Goal: Find contact information: Find contact information

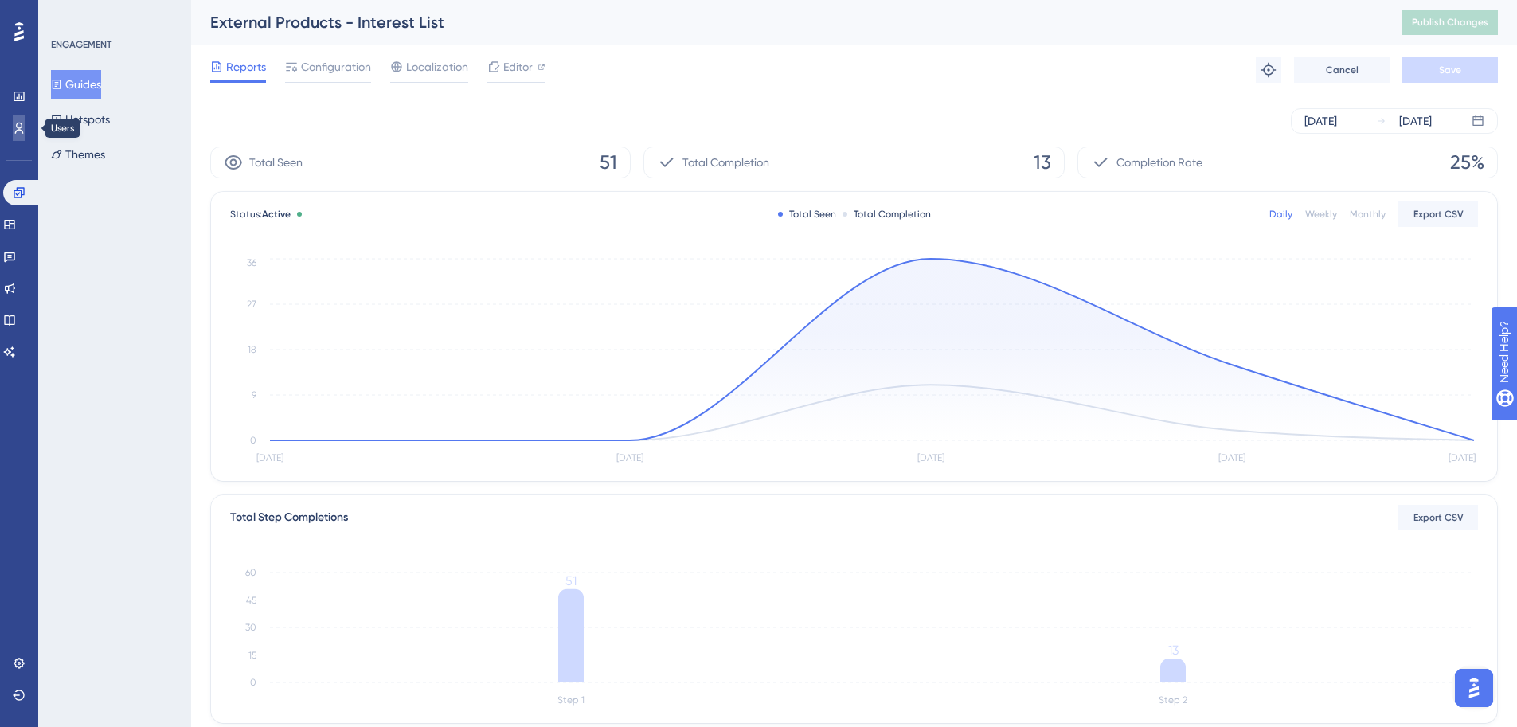
click at [24, 123] on icon at bounding box center [19, 128] width 13 height 13
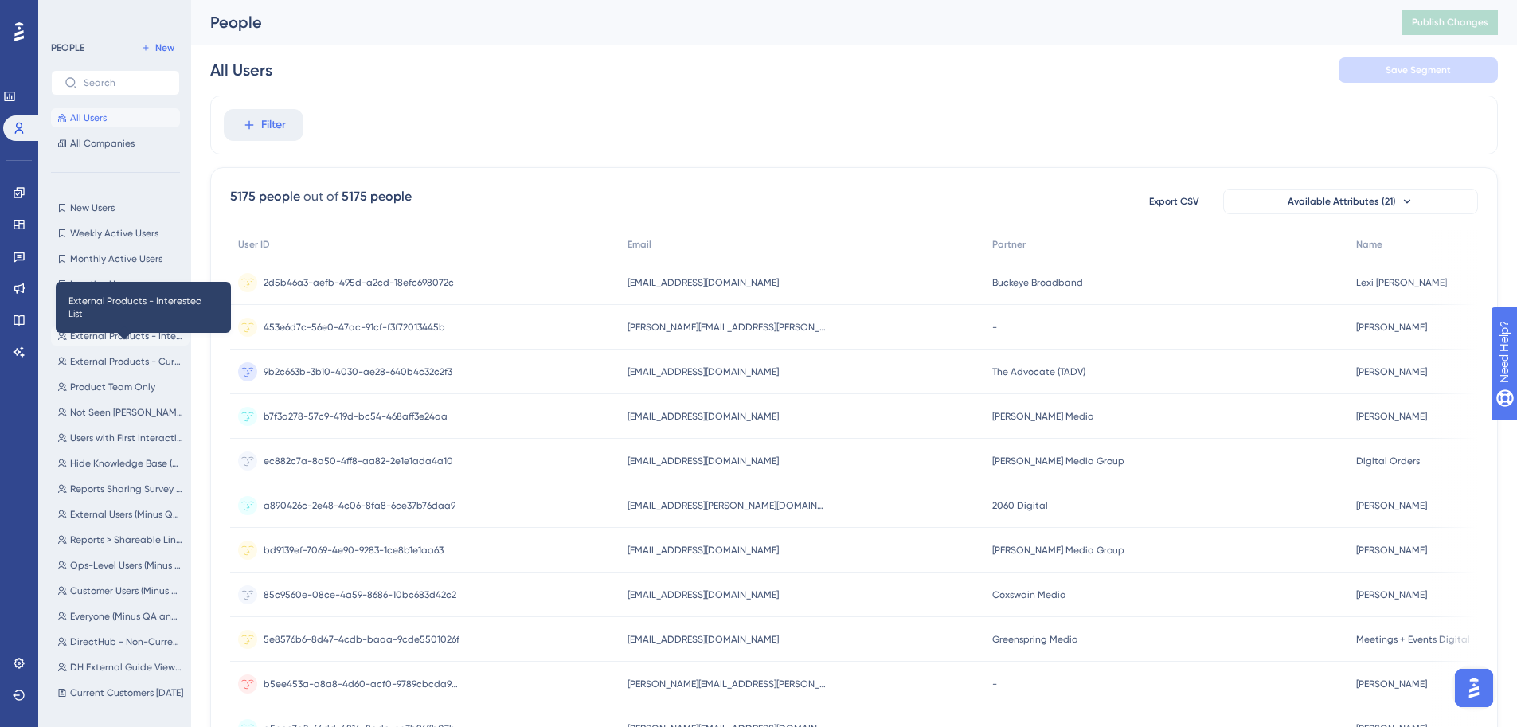
click at [119, 338] on span "External Products - Interested List" at bounding box center [126, 336] width 113 height 13
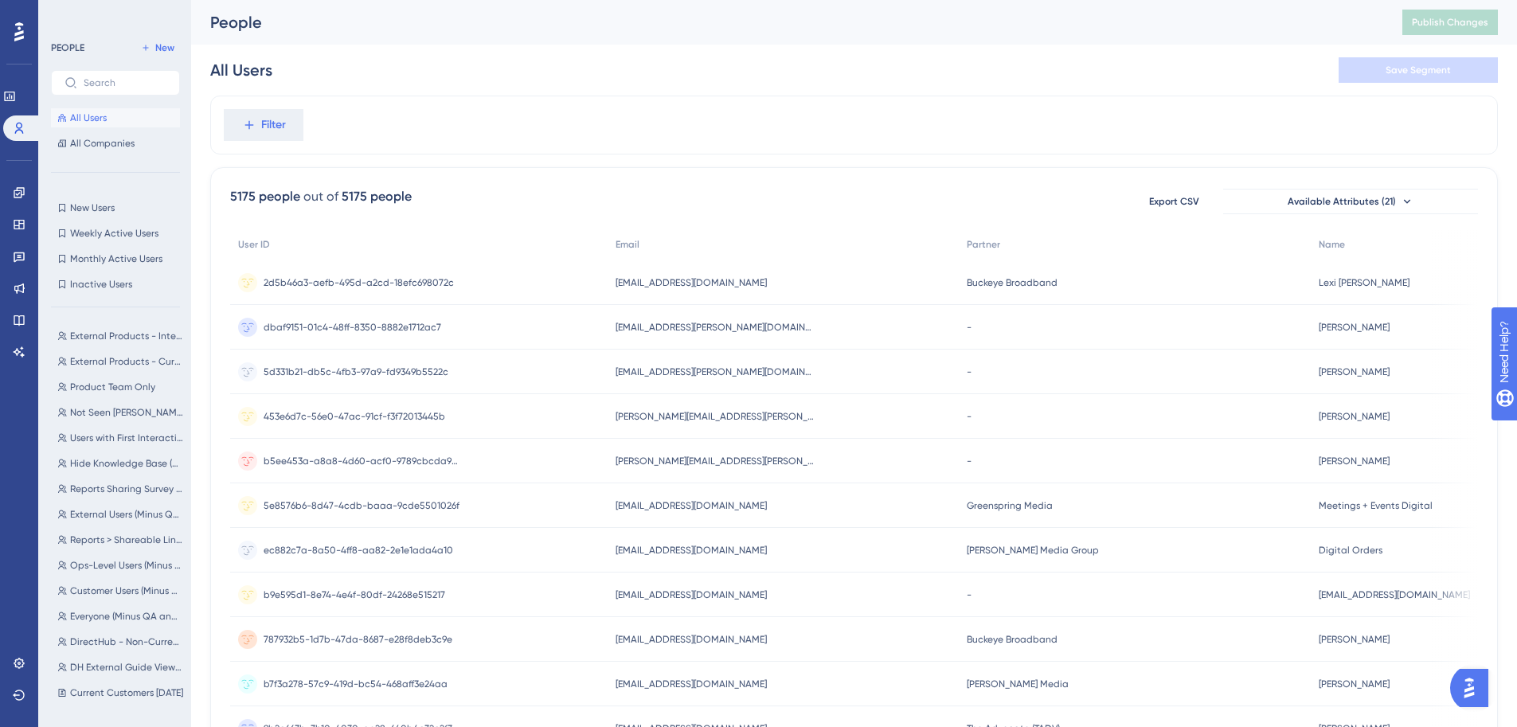
click at [114, 348] on div "External Products - Interested List External Products - Interested List Externa…" at bounding box center [120, 509] width 139 height 378
click at [119, 338] on span "External Products - Interested List" at bounding box center [126, 336] width 113 height 13
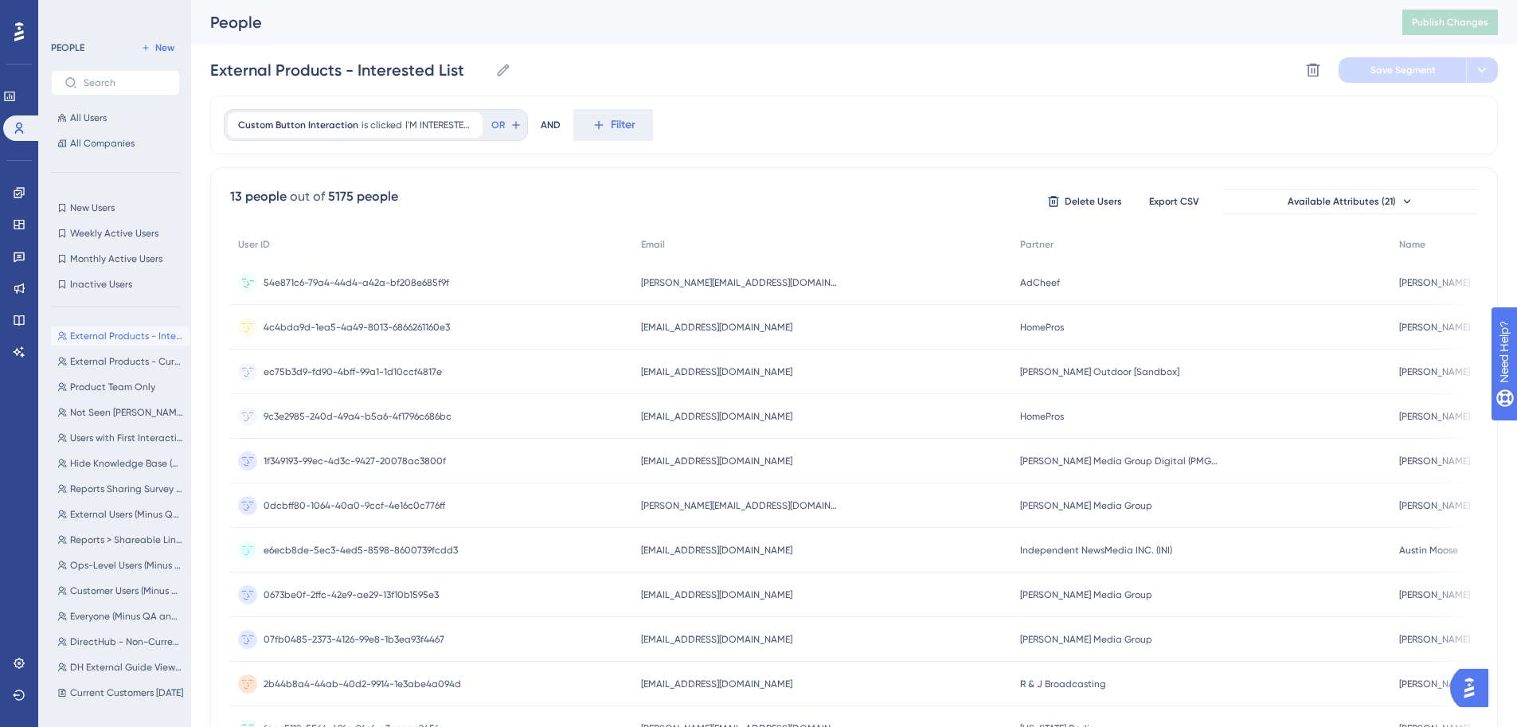
click at [650, 295] on div "[PERSON_NAME][EMAIL_ADDRESS][DOMAIN_NAME] [PERSON_NAME][EMAIL_ADDRESS][DOMAIN_N…" at bounding box center [822, 282] width 379 height 45
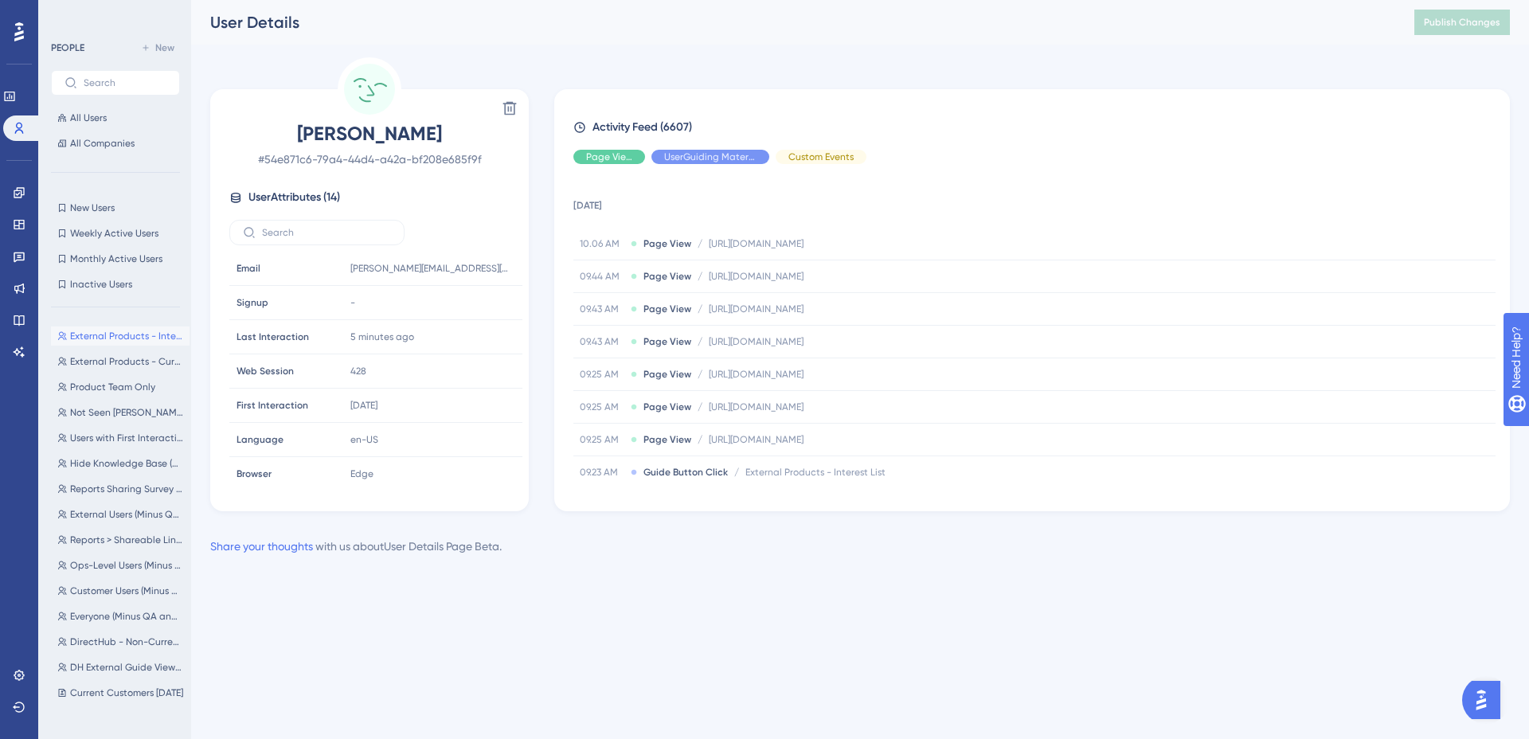
click at [404, 132] on span "[PERSON_NAME]" at bounding box center [369, 133] width 280 height 25
copy span "[PERSON_NAME]"
click at [484, 263] on div at bounding box center [496, 268] width 25 height 25
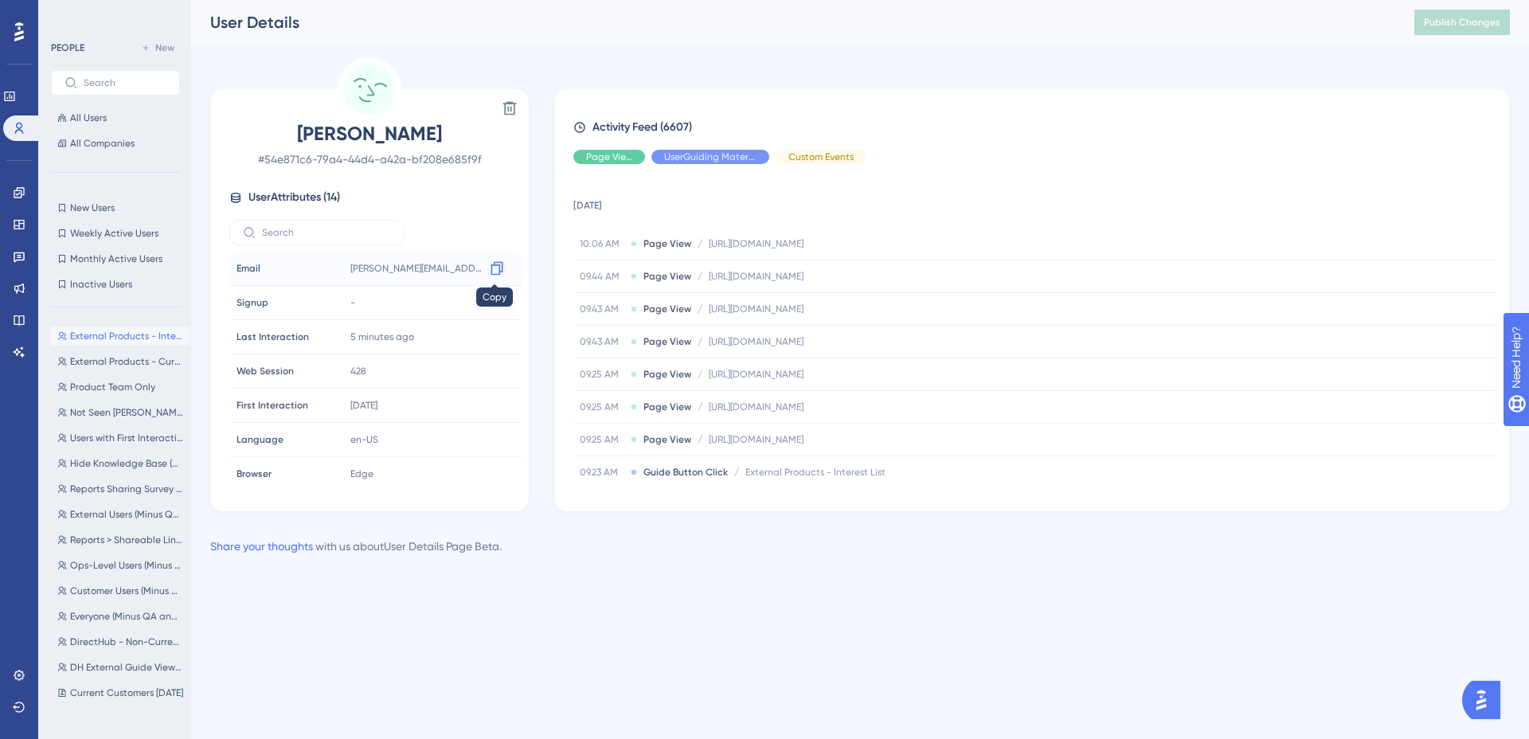
click at [491, 267] on icon at bounding box center [497, 268] width 16 height 16
